Goal: Navigation & Orientation: Understand site structure

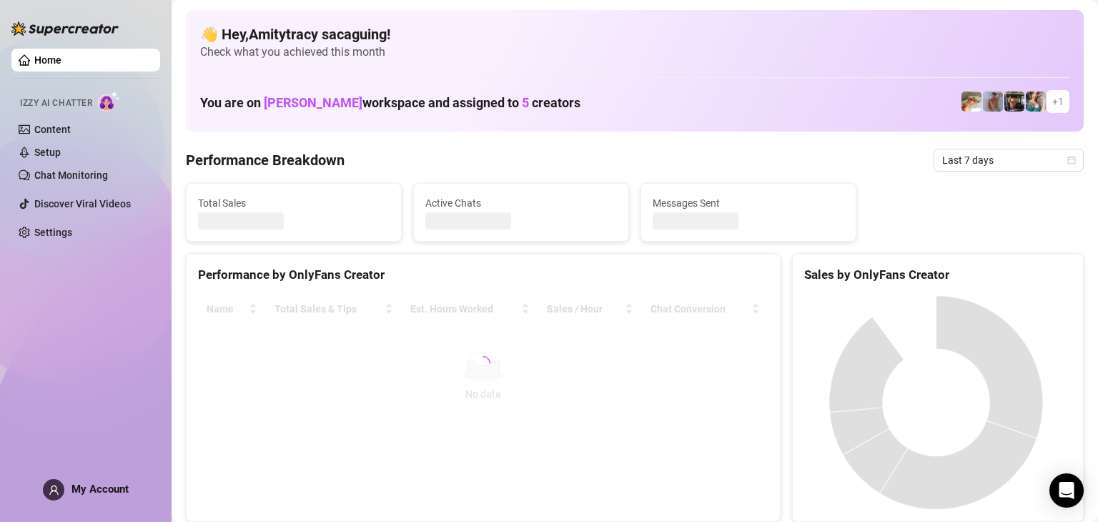
click at [44, 64] on link "Home" at bounding box center [47, 59] width 27 height 11
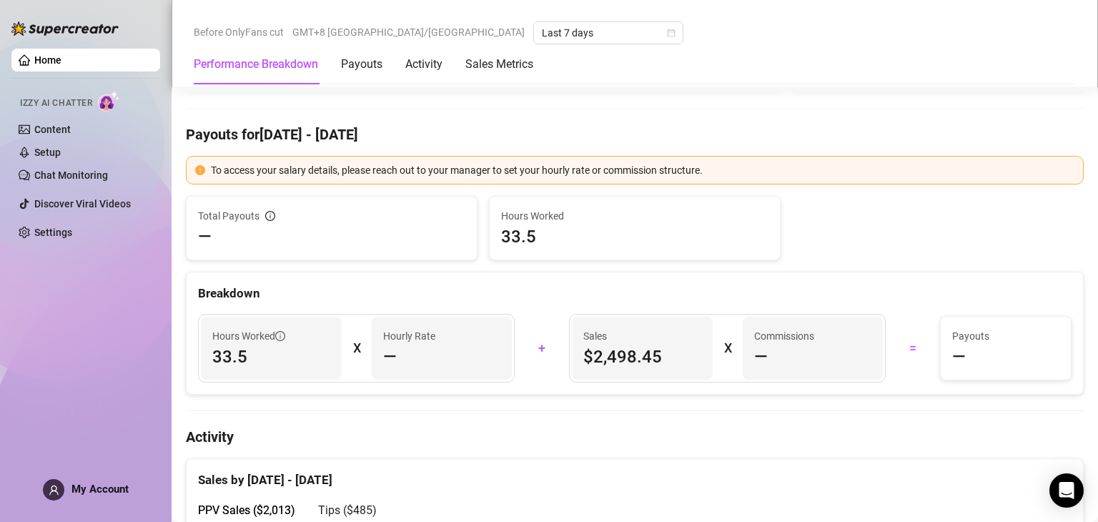
scroll to position [406, 0]
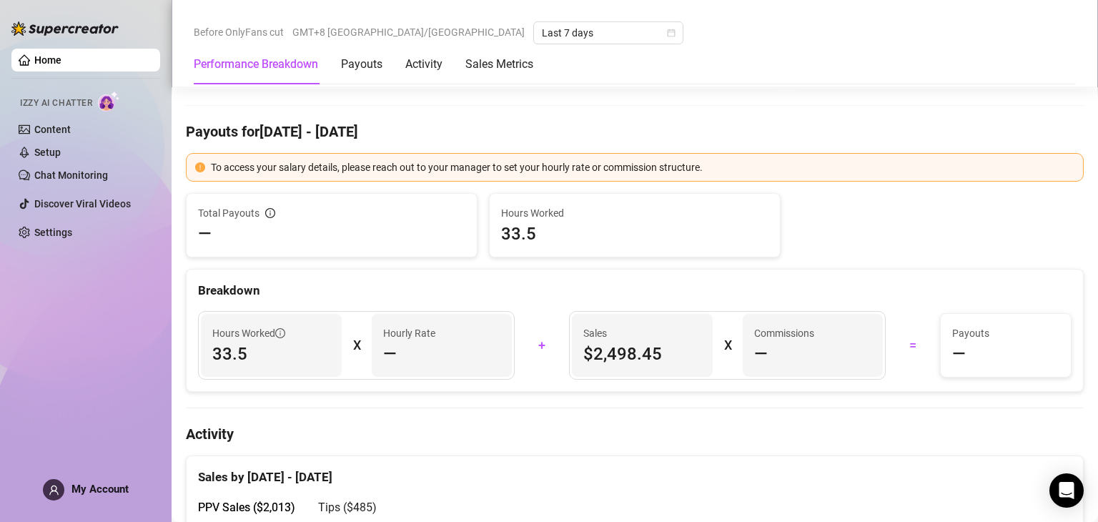
click at [44, 422] on div "Home Izzy AI Chatter Content Setup Chat Monitoring Discover Viral Videos Settin…" at bounding box center [85, 254] width 149 height 509
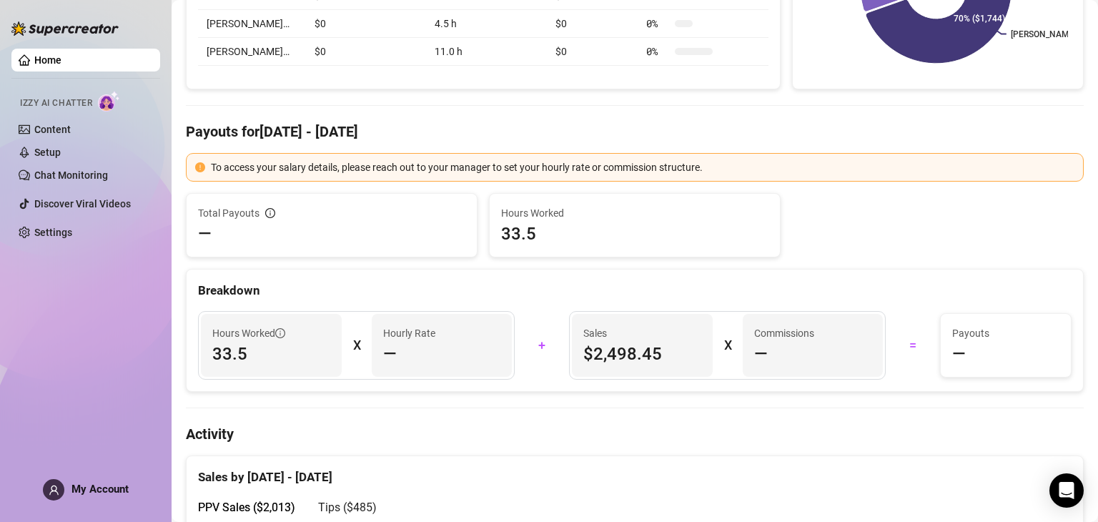
scroll to position [0, 0]
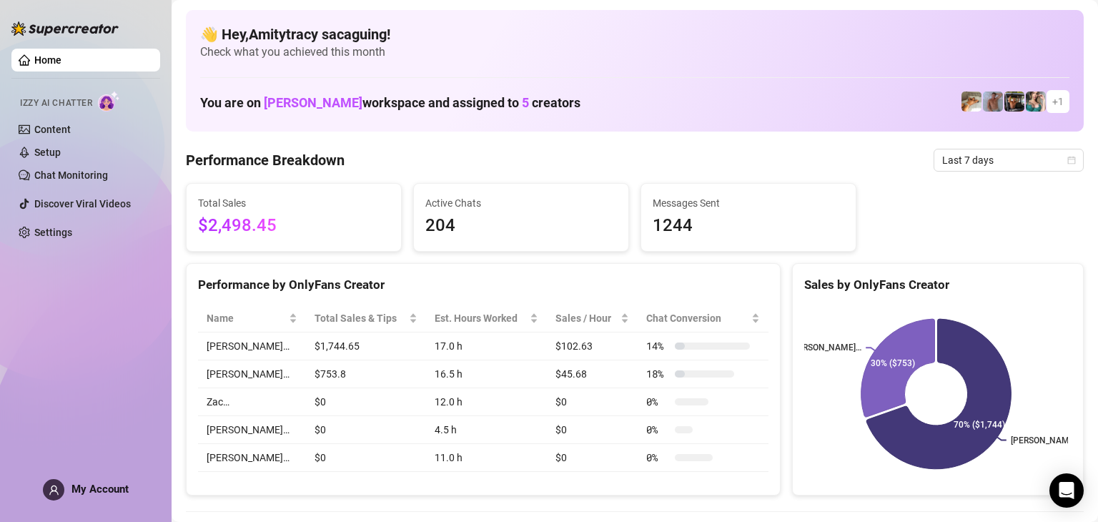
click at [522, 101] on span "5" at bounding box center [525, 102] width 7 height 15
click at [1028, 104] on img at bounding box center [1036, 101] width 20 height 20
click at [1011, 106] on img at bounding box center [1014, 101] width 20 height 20
